Goal: Information Seeking & Learning: Learn about a topic

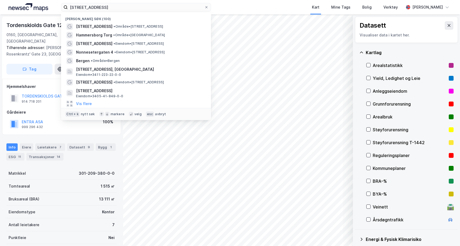
scroll to position [6, 0]
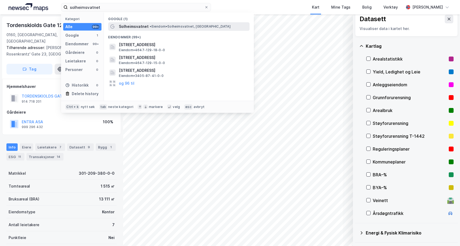
click at [161, 24] on span "• [PERSON_NAME][GEOGRAPHIC_DATA], [GEOGRAPHIC_DATA]" at bounding box center [190, 26] width 81 height 4
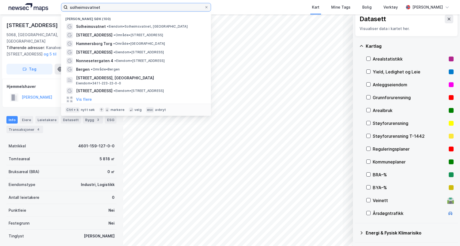
drag, startPoint x: 115, startPoint y: 6, endPoint x: 57, endPoint y: -1, distance: 58.5
click at [57, 0] on html "solheimsvatnet Nylige søk (100) [GEOGRAPHIC_DATA] • Eiendom • [STREET_ADDRESS] …" at bounding box center [230, 123] width 460 height 246
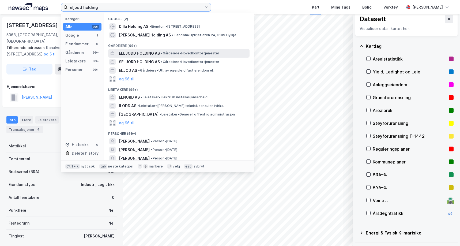
type input "eljodd holding"
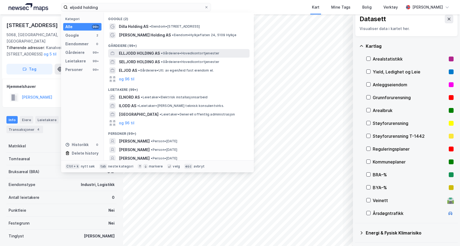
click at [139, 52] on span "ELLJODD HOLDING AS" at bounding box center [139, 53] width 41 height 6
